Goal: Complete application form

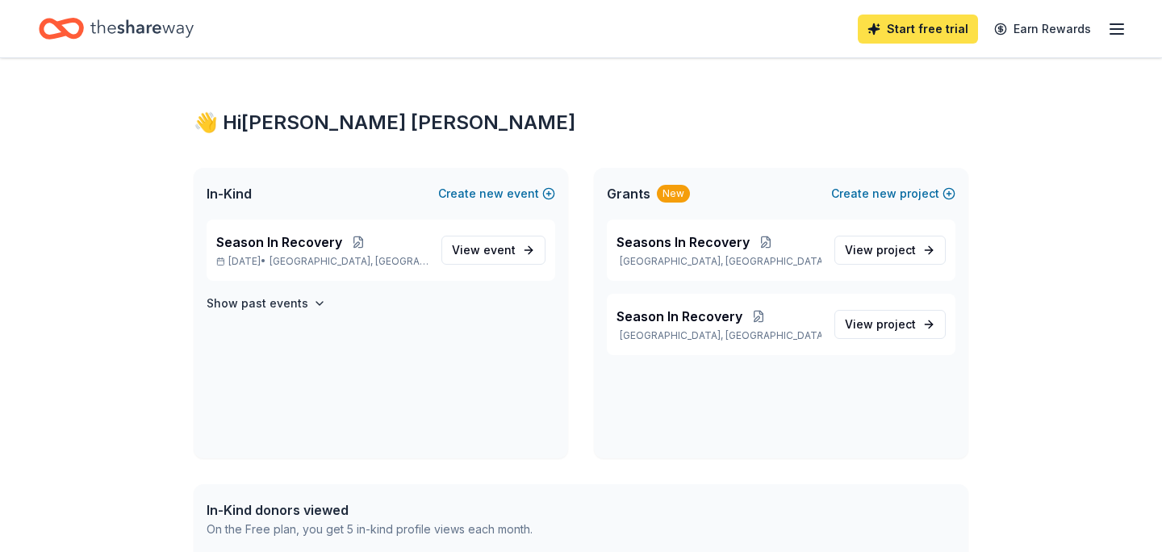
click at [908, 30] on link "Start free trial" at bounding box center [918, 29] width 120 height 29
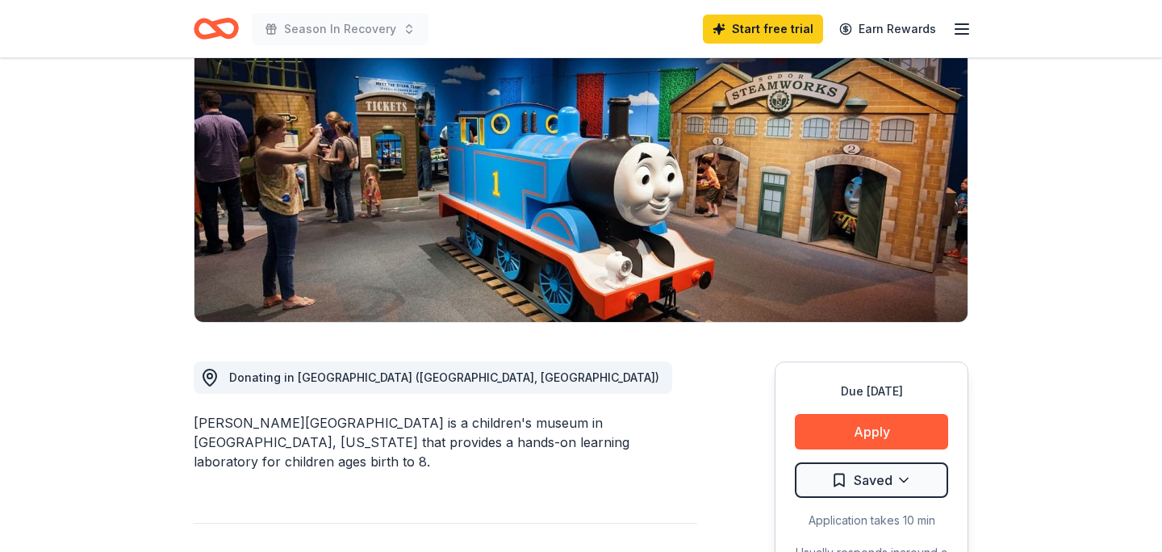
scroll to position [166, 0]
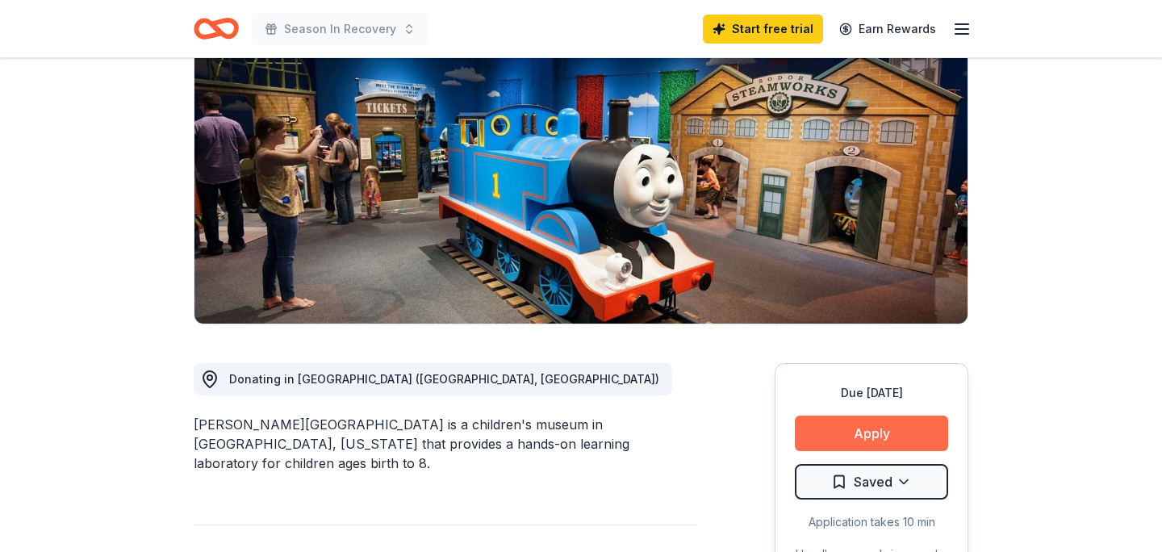
click at [883, 431] on button "Apply" at bounding box center [871, 434] width 153 height 36
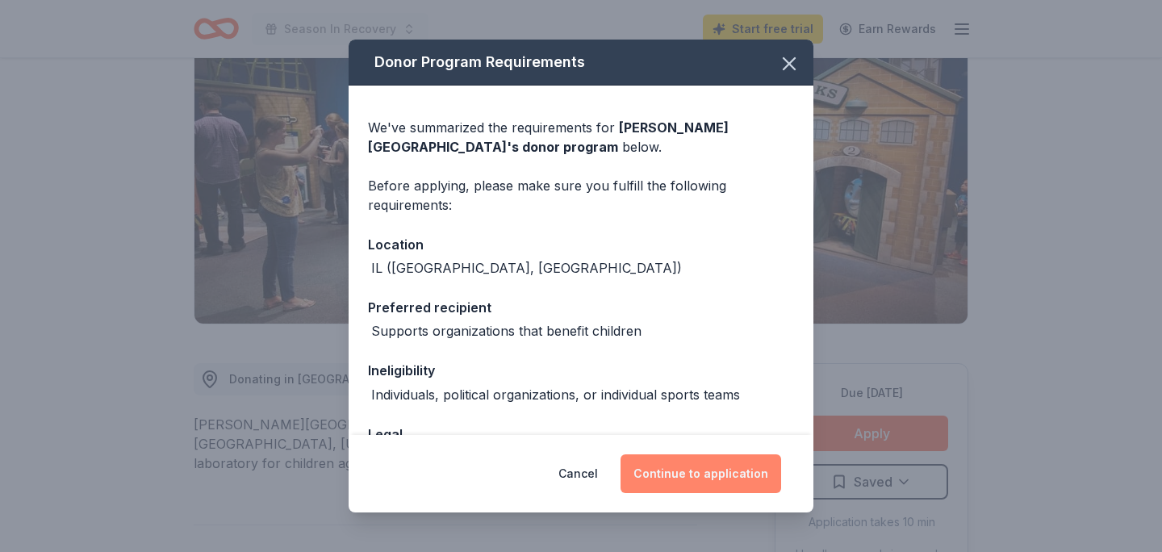
click at [702, 479] on button "Continue to application" at bounding box center [701, 473] width 161 height 39
